Goal: Communication & Community: Answer question/provide support

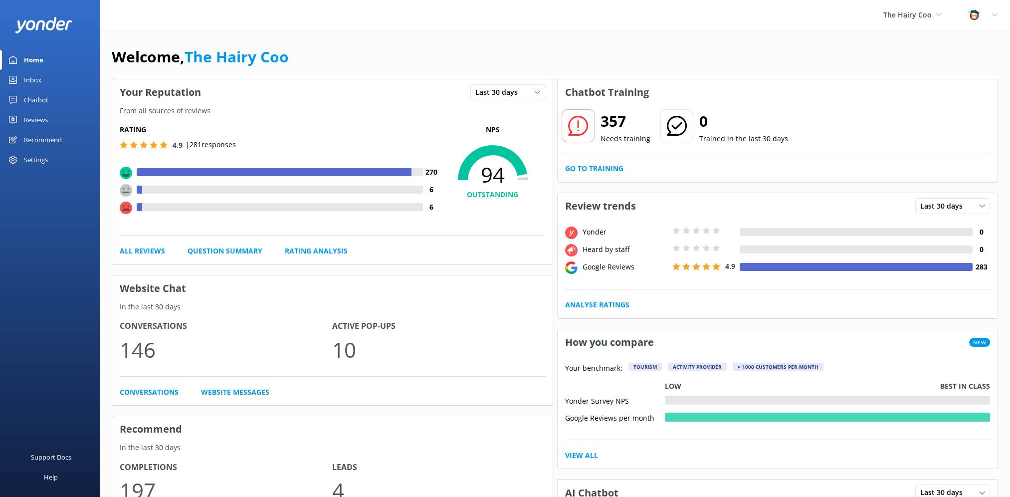
click at [40, 81] on div "Inbox" at bounding box center [32, 80] width 17 height 20
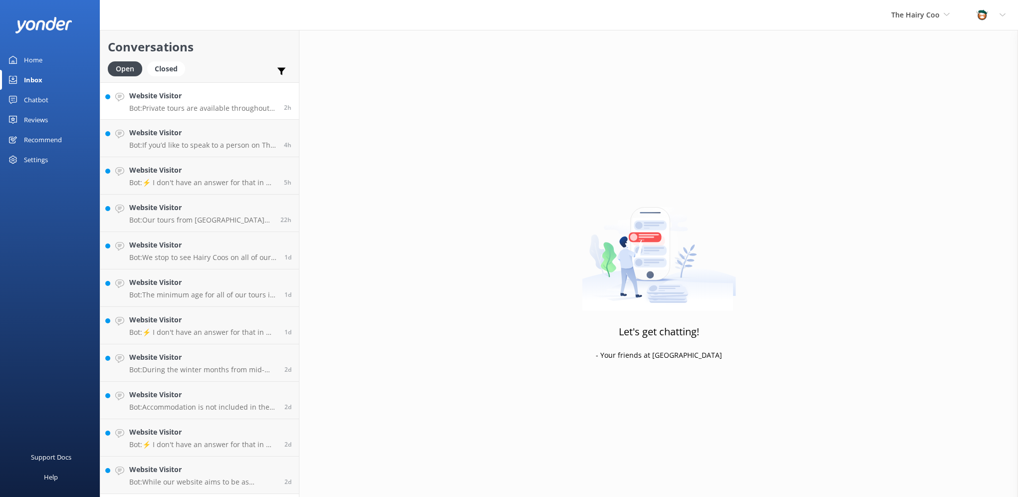
click at [158, 102] on div "Website Visitor Bot: Private tours are available throughout the year, but they …" at bounding box center [202, 100] width 147 height 21
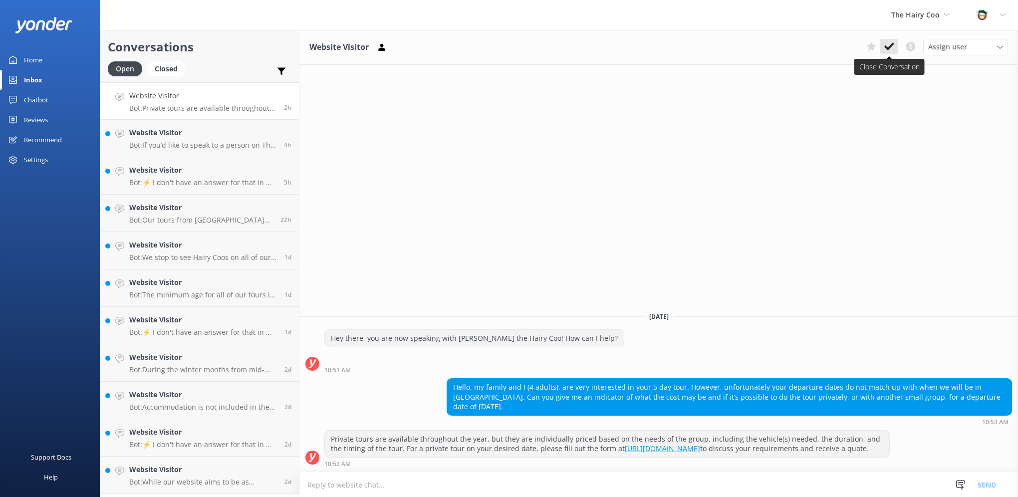
click at [892, 48] on icon at bounding box center [889, 46] width 10 height 10
